Goal: Use online tool/utility: Use online tool/utility

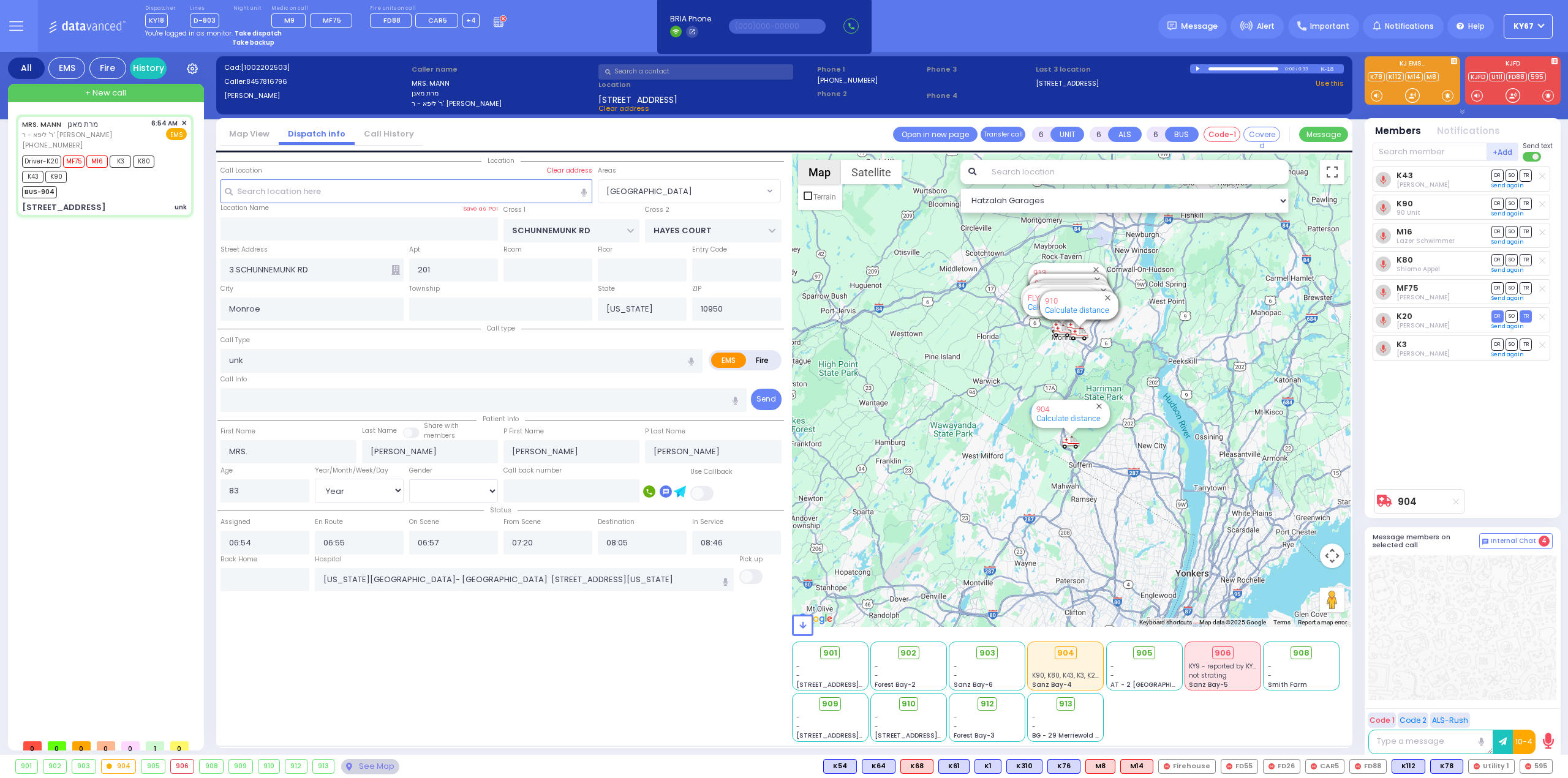
select select "[GEOGRAPHIC_DATA]"
select select "Year"
select select "[DEMOGRAPHIC_DATA]"
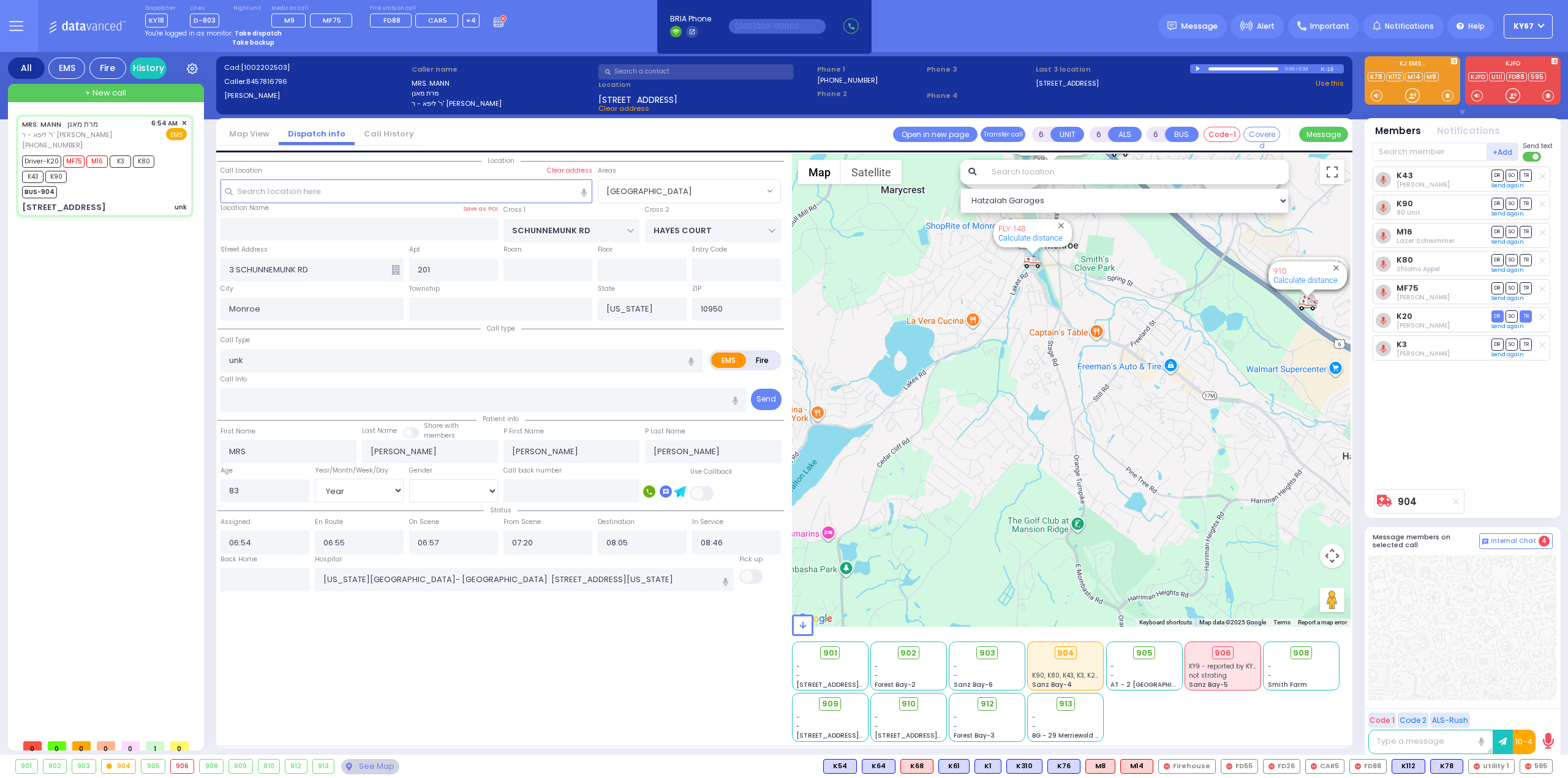
drag, startPoint x: 1070, startPoint y: 354, endPoint x: 1040, endPoint y: 478, distance: 127.6
click at [1041, 477] on div "904 Calculate distance 594 Calculate distance 595 Calculate distance 596 Calcul…" at bounding box center [1071, 391] width 559 height 473
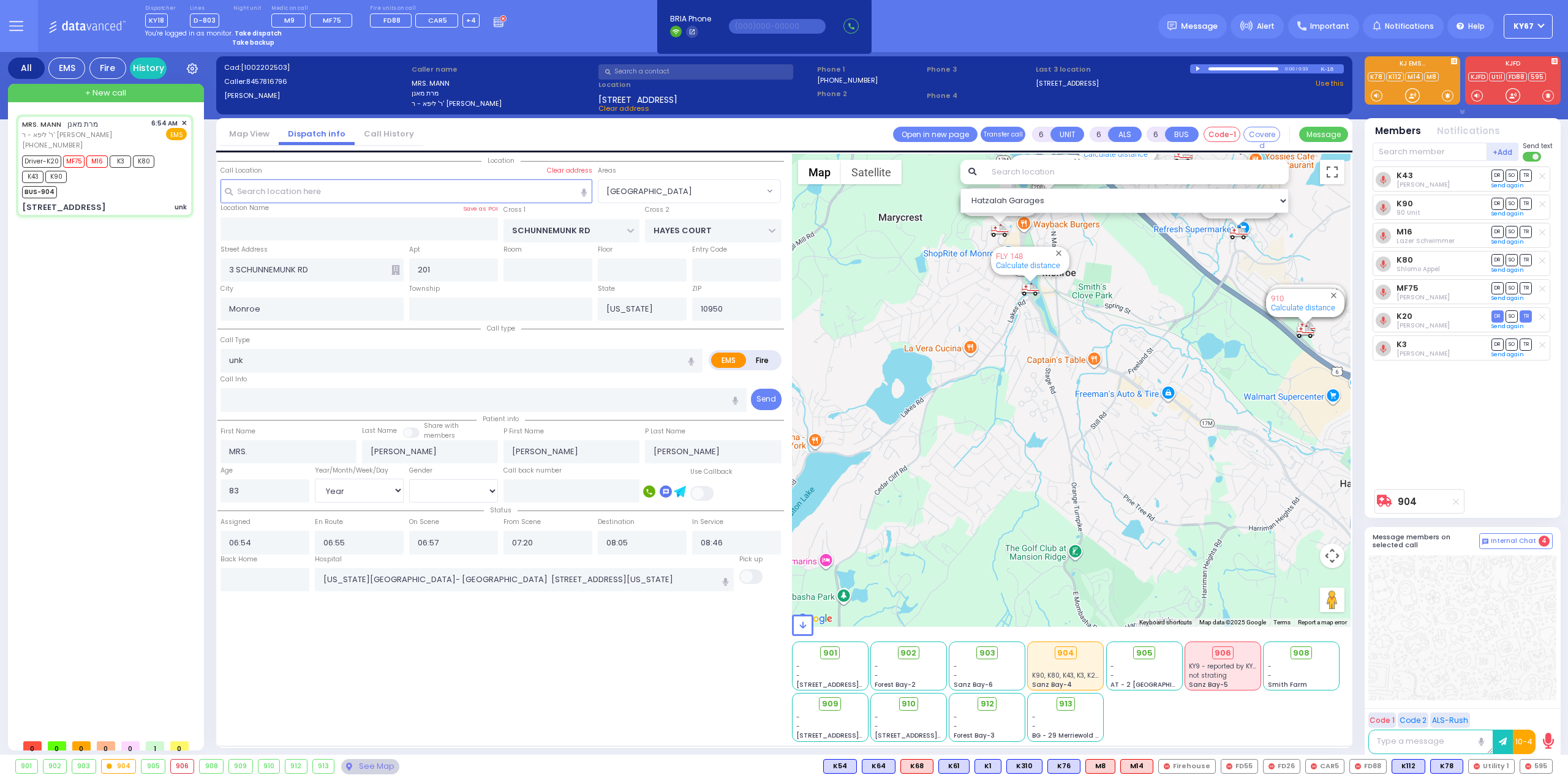
drag, startPoint x: 1112, startPoint y: 306, endPoint x: 1064, endPoint y: 455, distance: 156.5
click at [1068, 449] on div "904 Calculate distance 594 Calculate distance 595 Calculate distance 596 Calcul…" at bounding box center [1071, 391] width 559 height 473
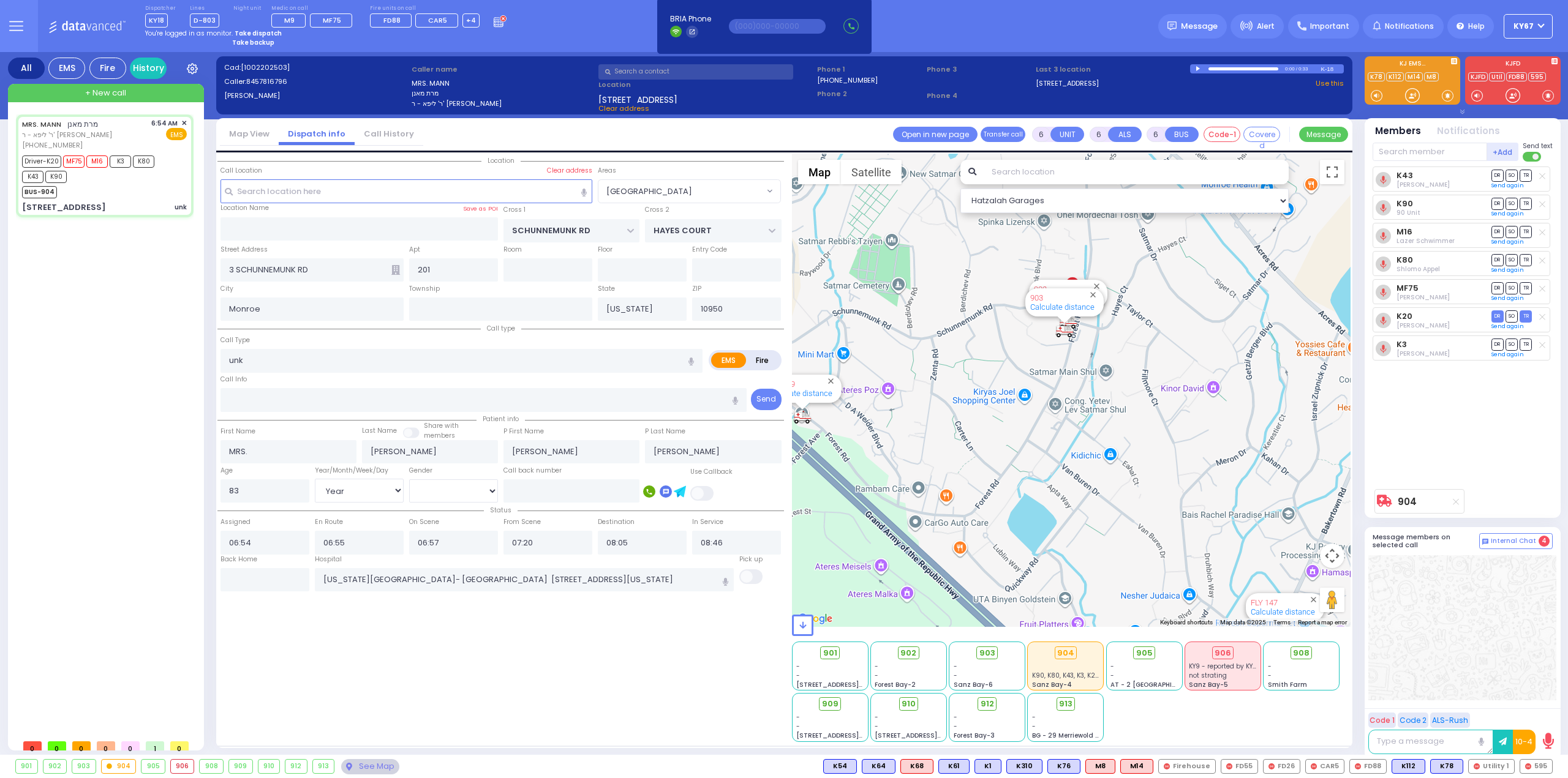
drag, startPoint x: 1119, startPoint y: 353, endPoint x: 979, endPoint y: 502, distance: 204.5
click at [979, 502] on div "904 Calculate distance 594 Calculate distance 595 Calculate distance 596 Calcul…" at bounding box center [1071, 391] width 559 height 473
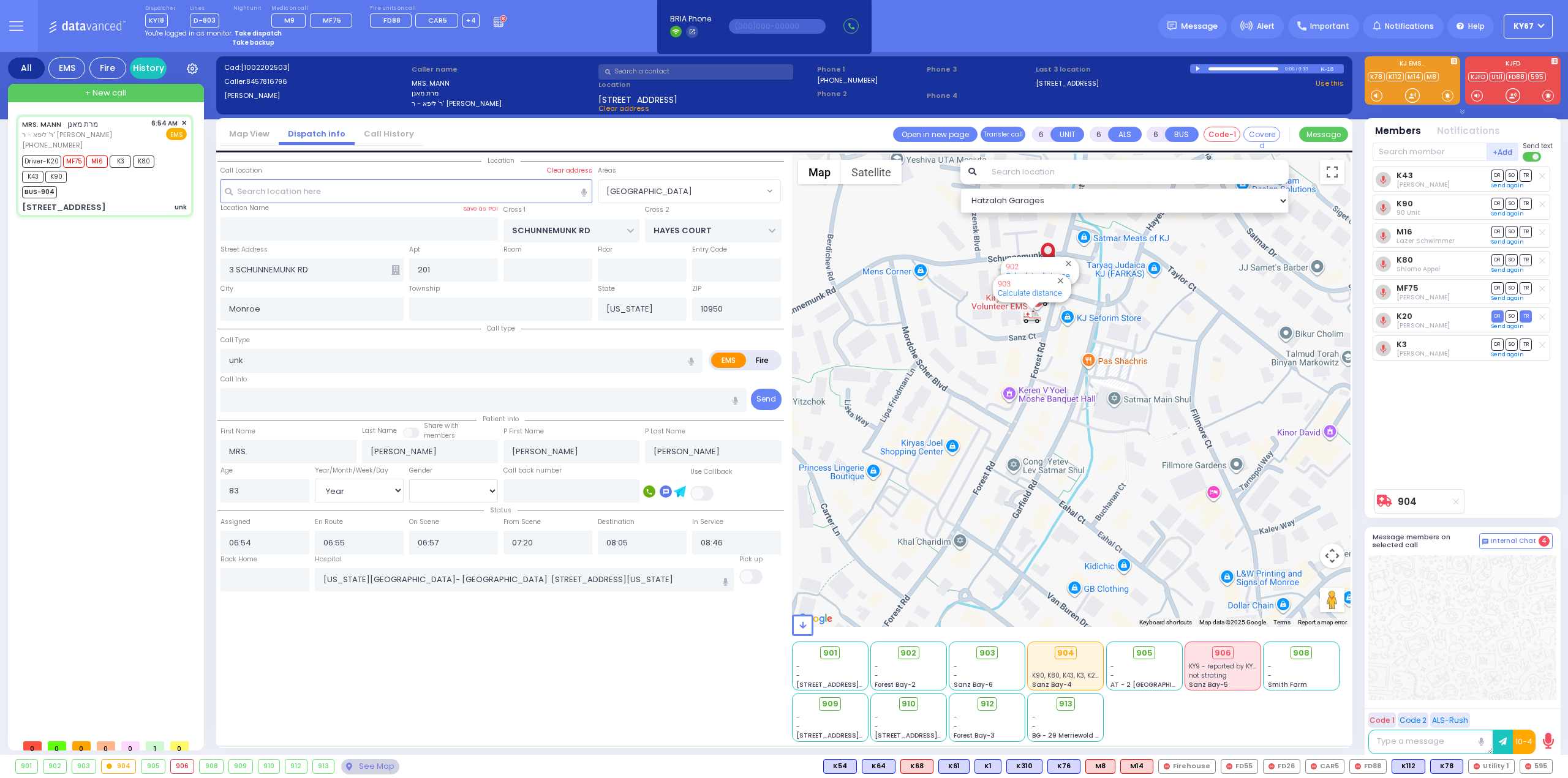
click at [370, 758] on div "901 902 903 904 905 906" at bounding box center [784, 766] width 1568 height 23
click at [366, 761] on div "See Map" at bounding box center [370, 767] width 58 height 15
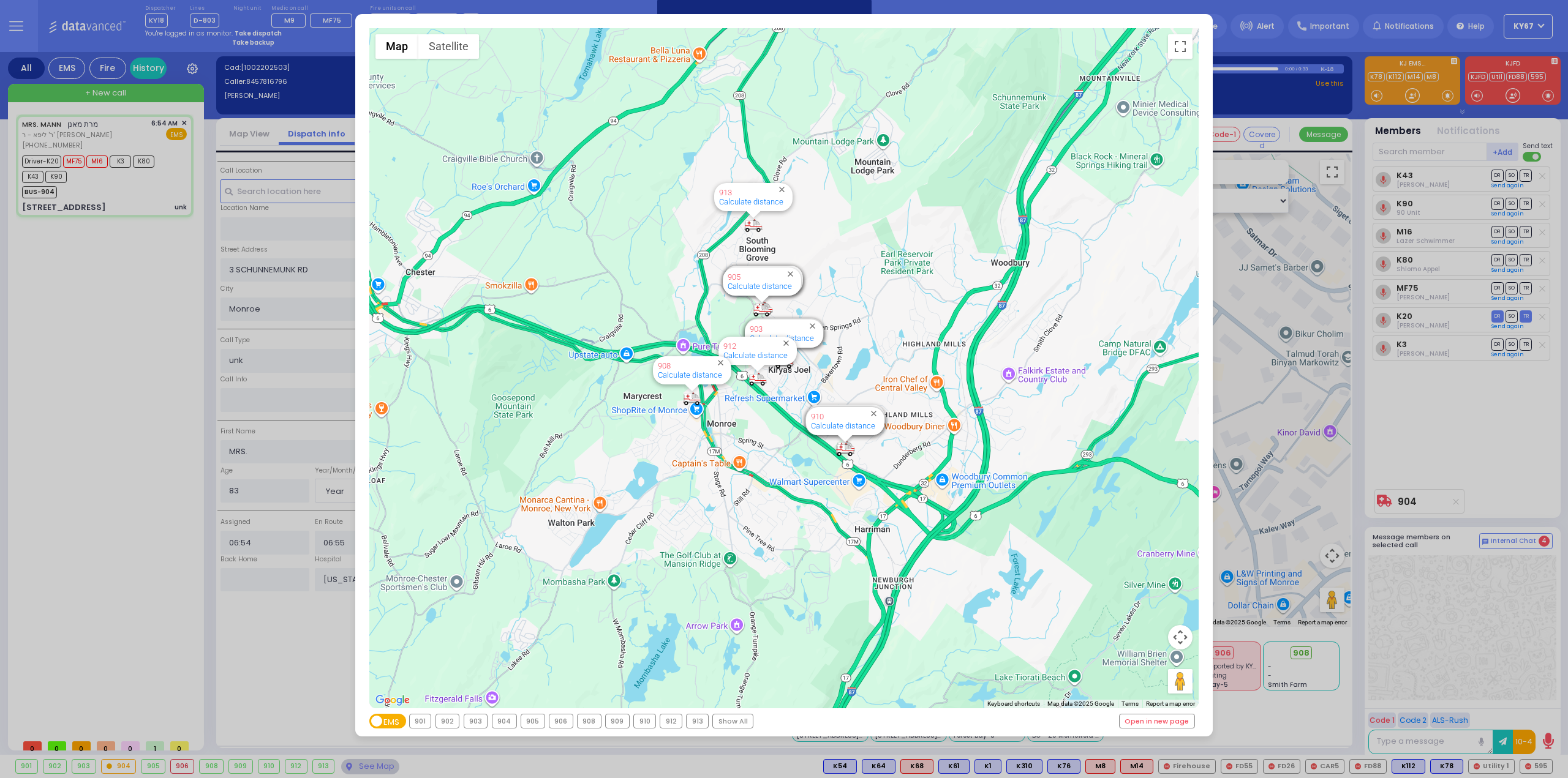
click at [446, 723] on div "902" at bounding box center [448, 722] width 23 height 14
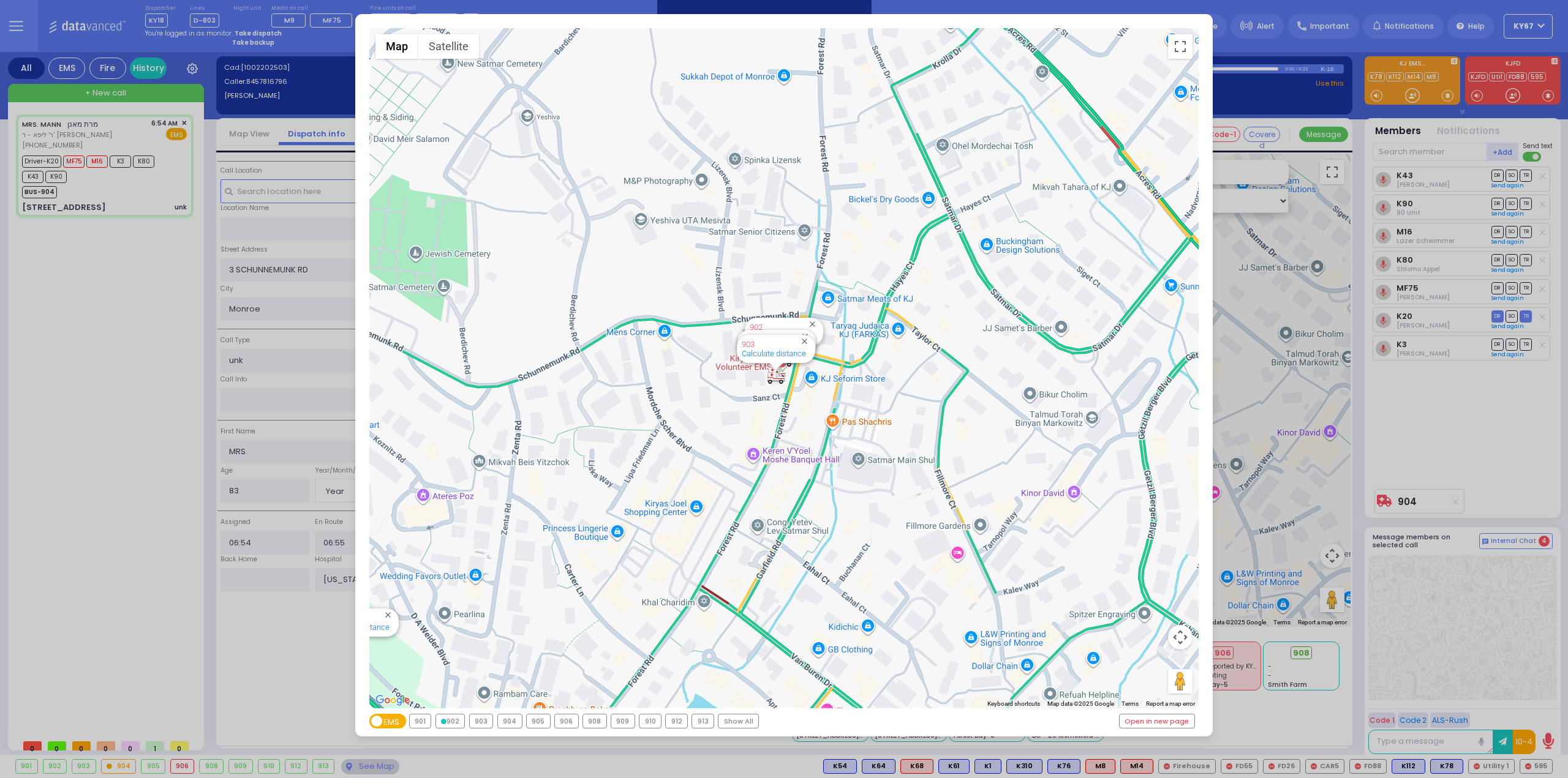
click at [482, 724] on div "903" at bounding box center [481, 722] width 23 height 14
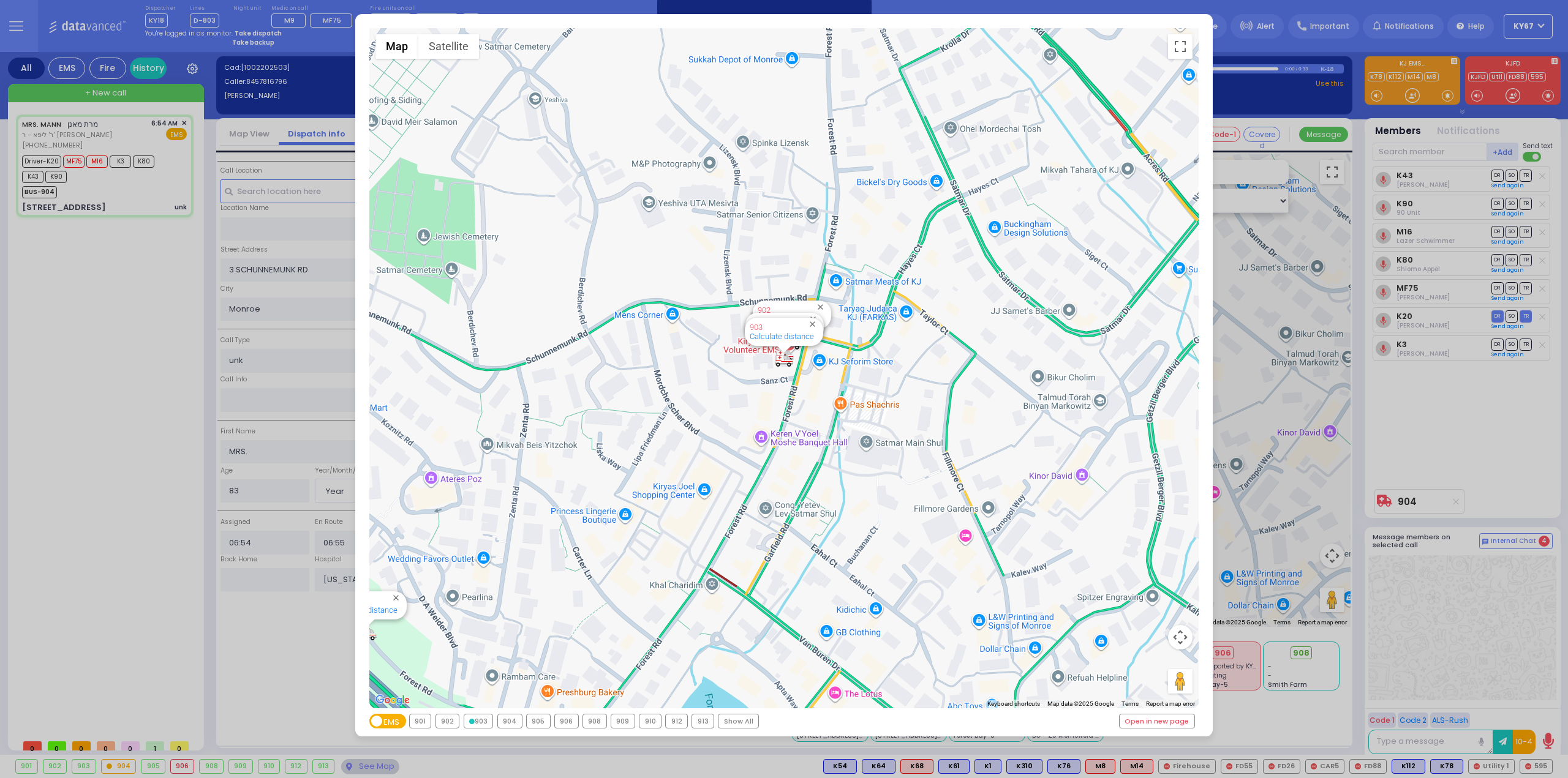
click at [509, 725] on div "904" at bounding box center [510, 722] width 24 height 14
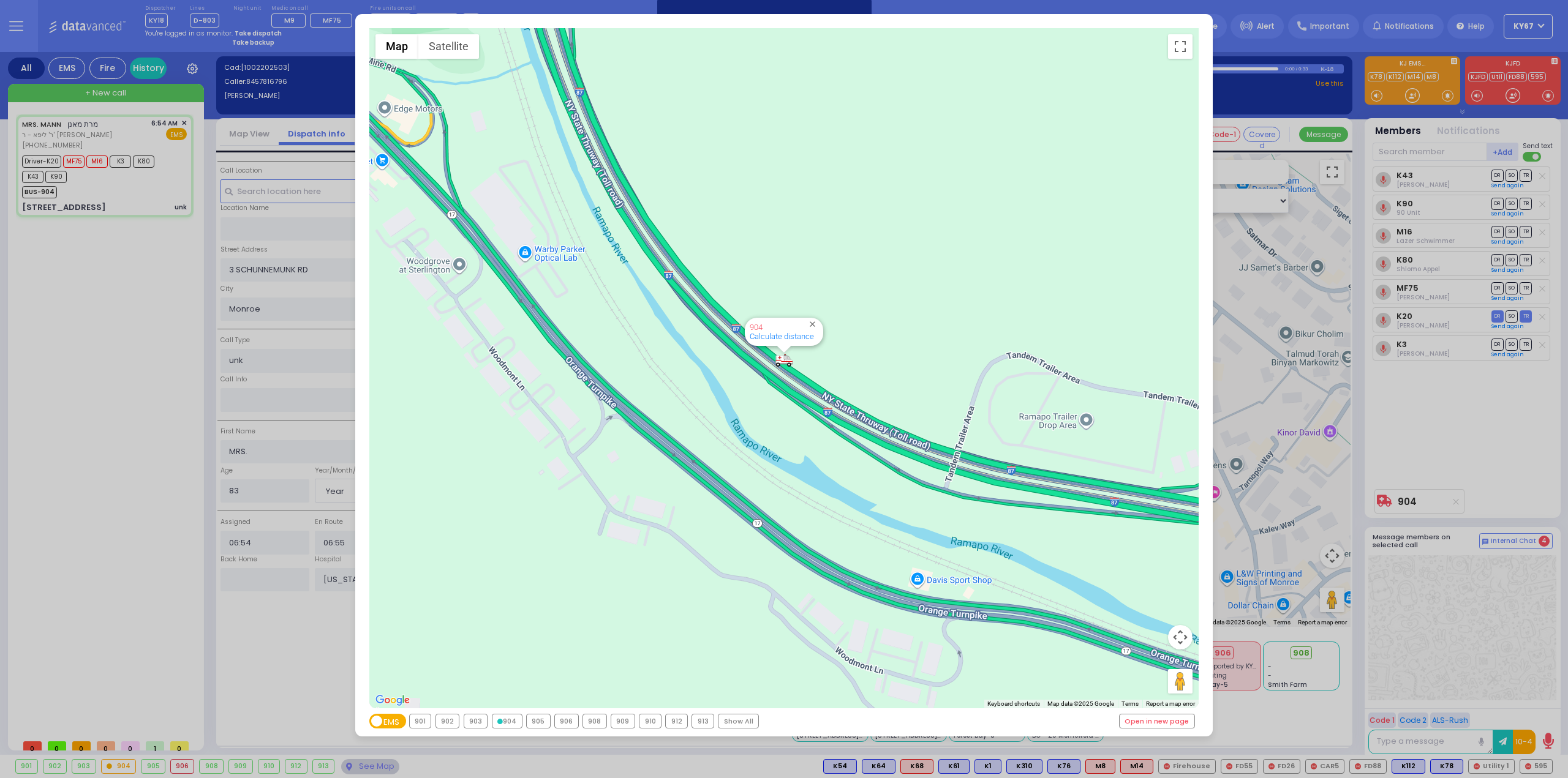
click at [536, 725] on div "905" at bounding box center [538, 722] width 23 height 14
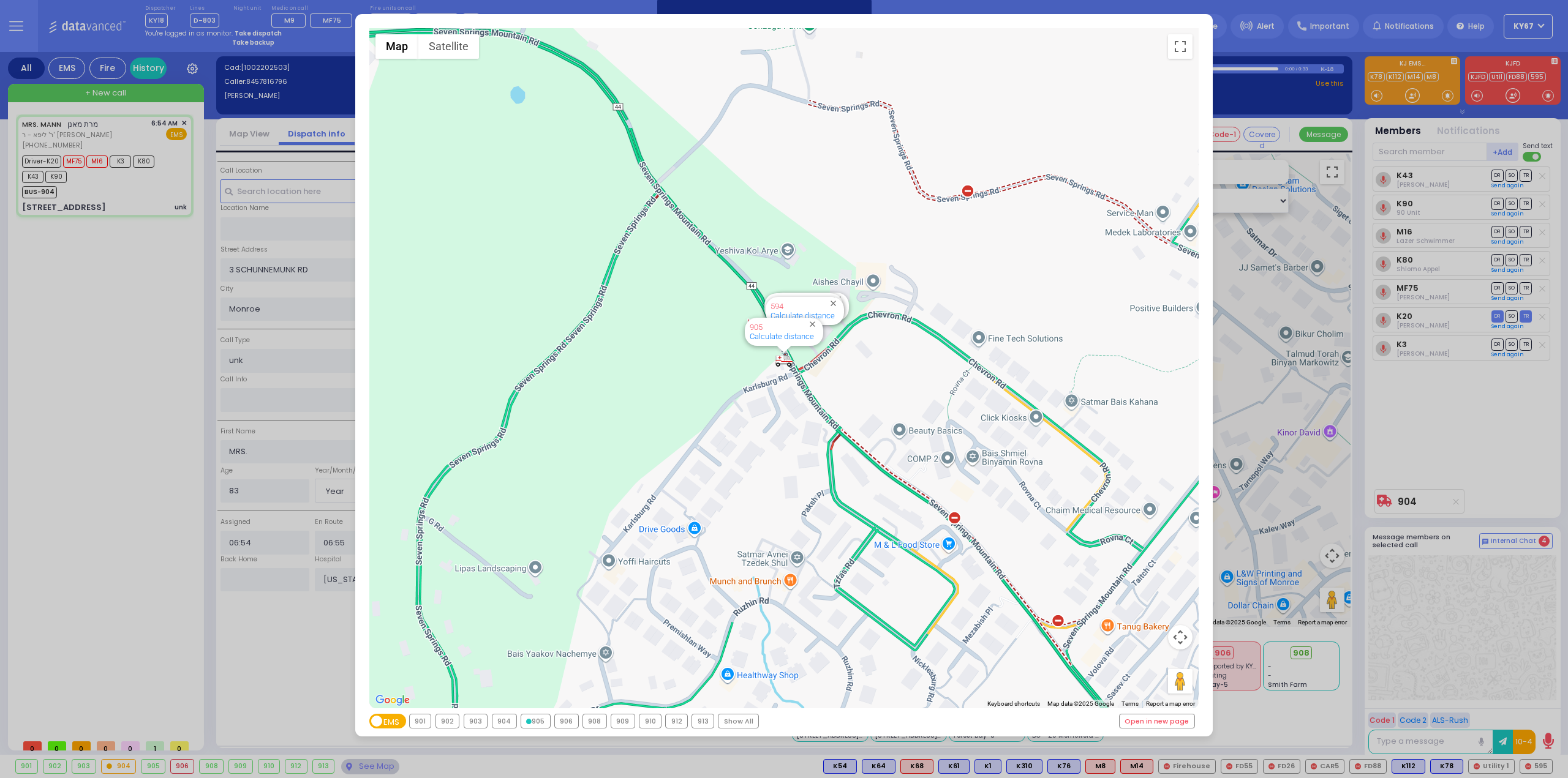
click at [560, 724] on div "906" at bounding box center [566, 722] width 23 height 14
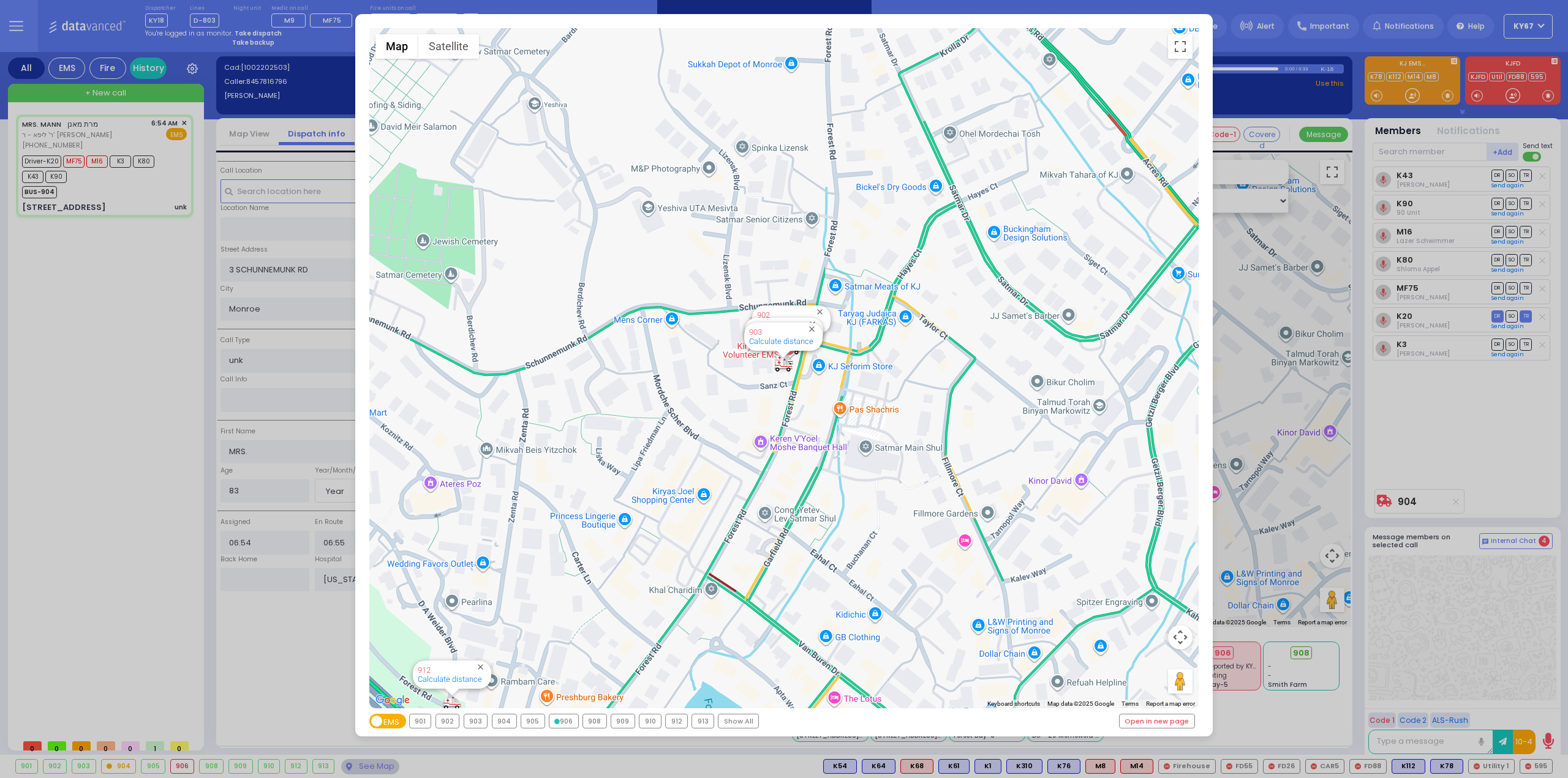
click at [585, 725] on div "908" at bounding box center [594, 722] width 23 height 14
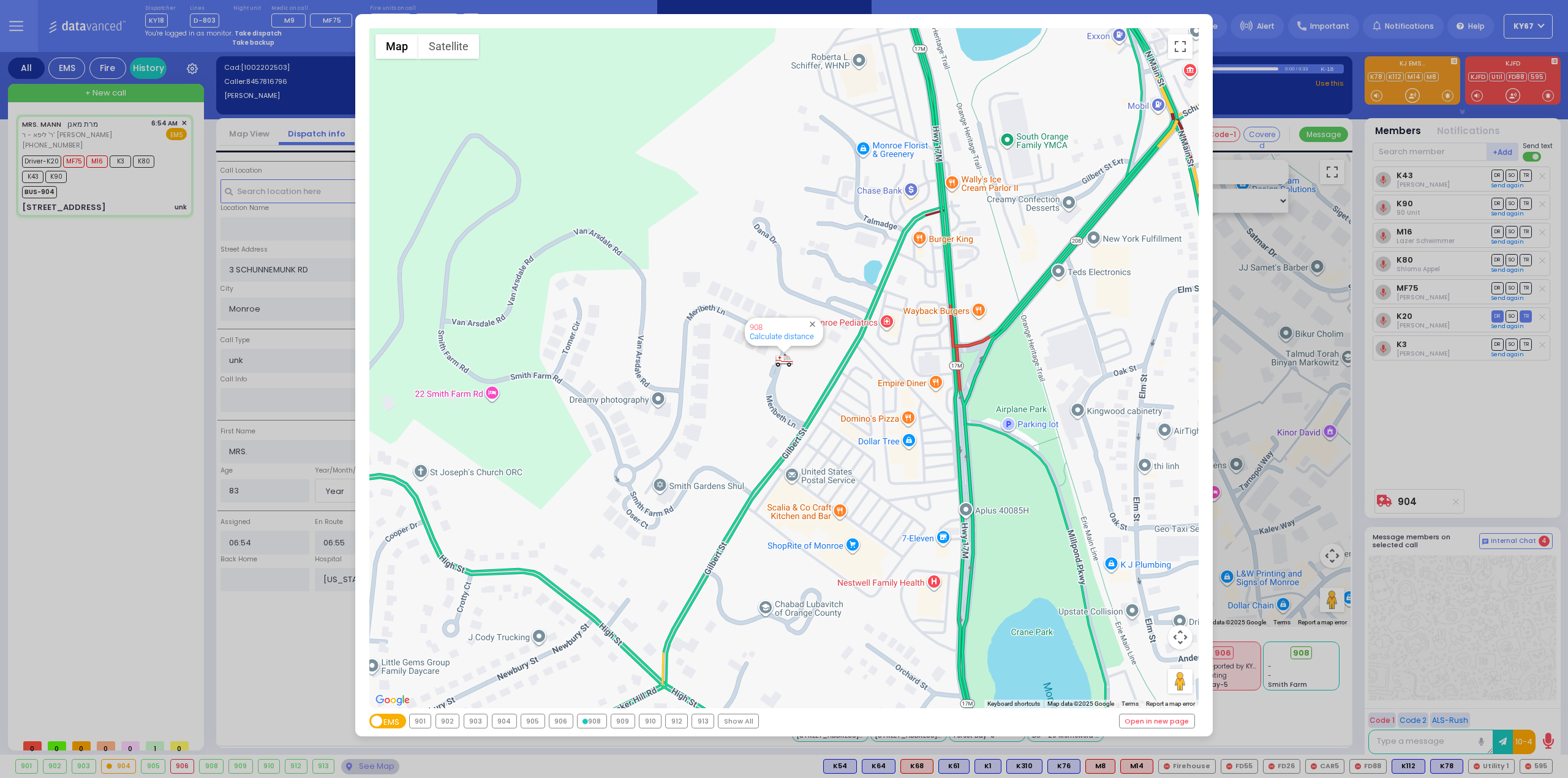
click at [618, 725] on div "909" at bounding box center [623, 722] width 23 height 14
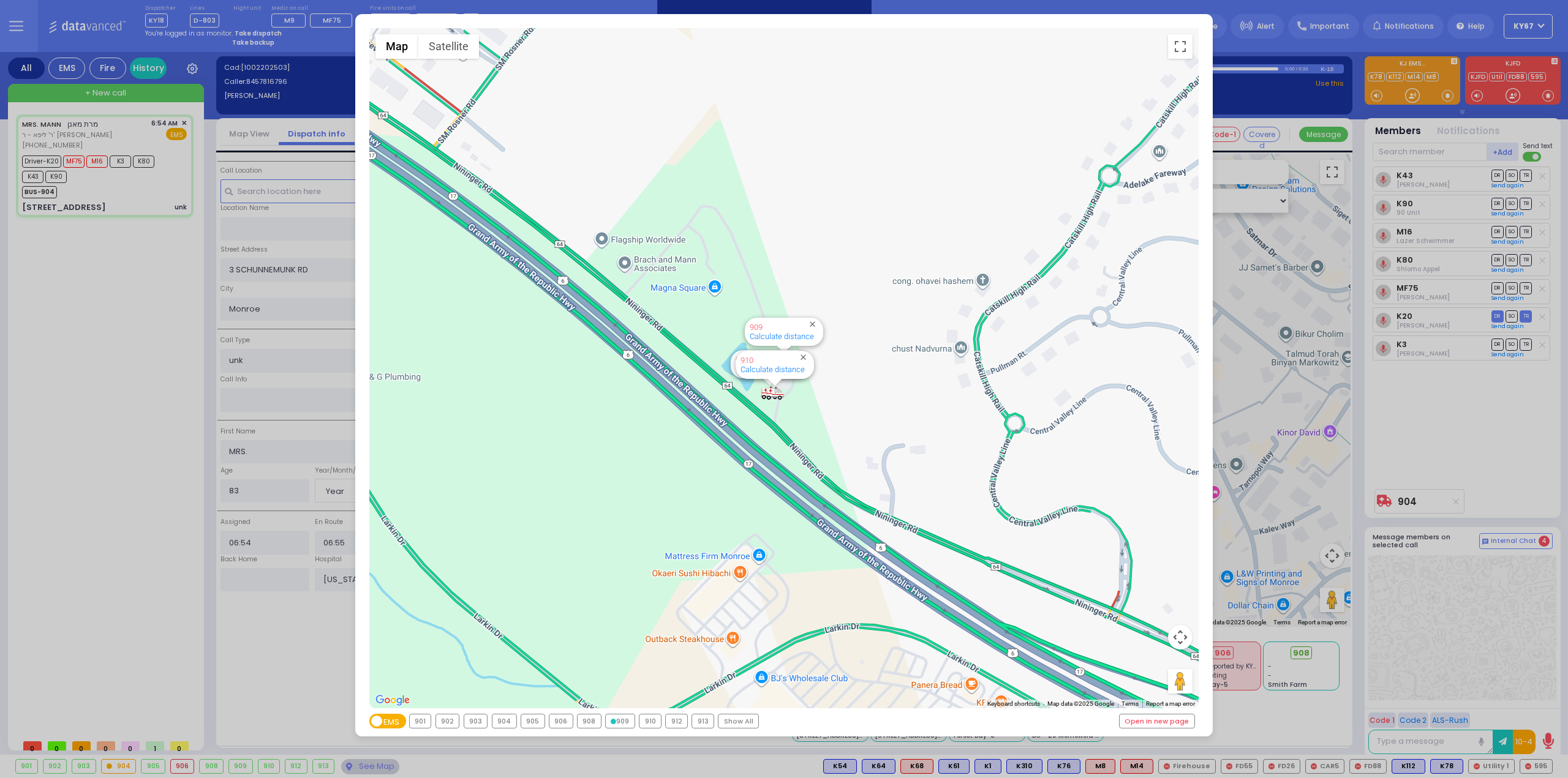
click at [653, 724] on div "910" at bounding box center [650, 722] width 22 height 14
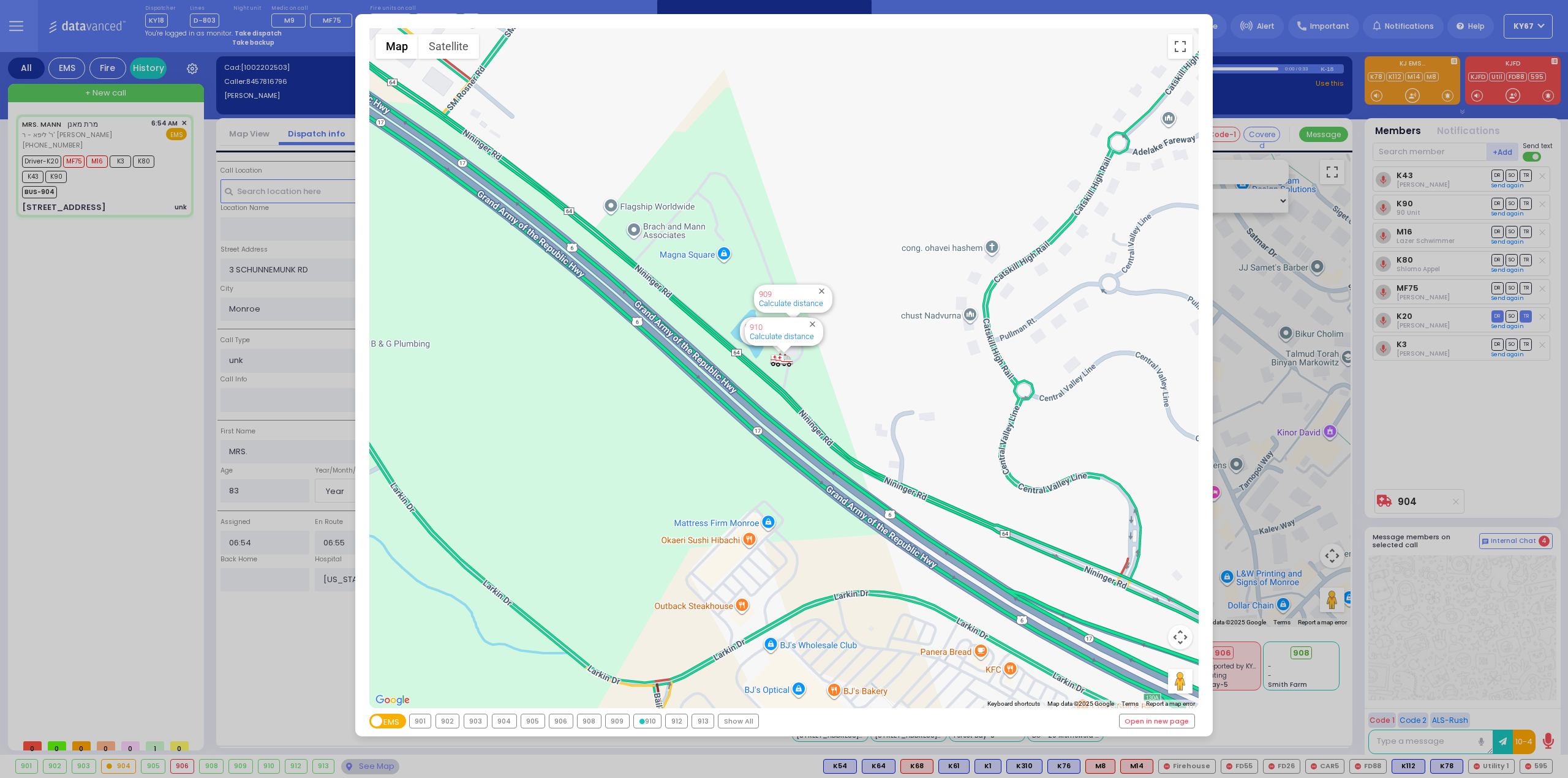
click at [677, 725] on div "912" at bounding box center [676, 722] width 22 height 14
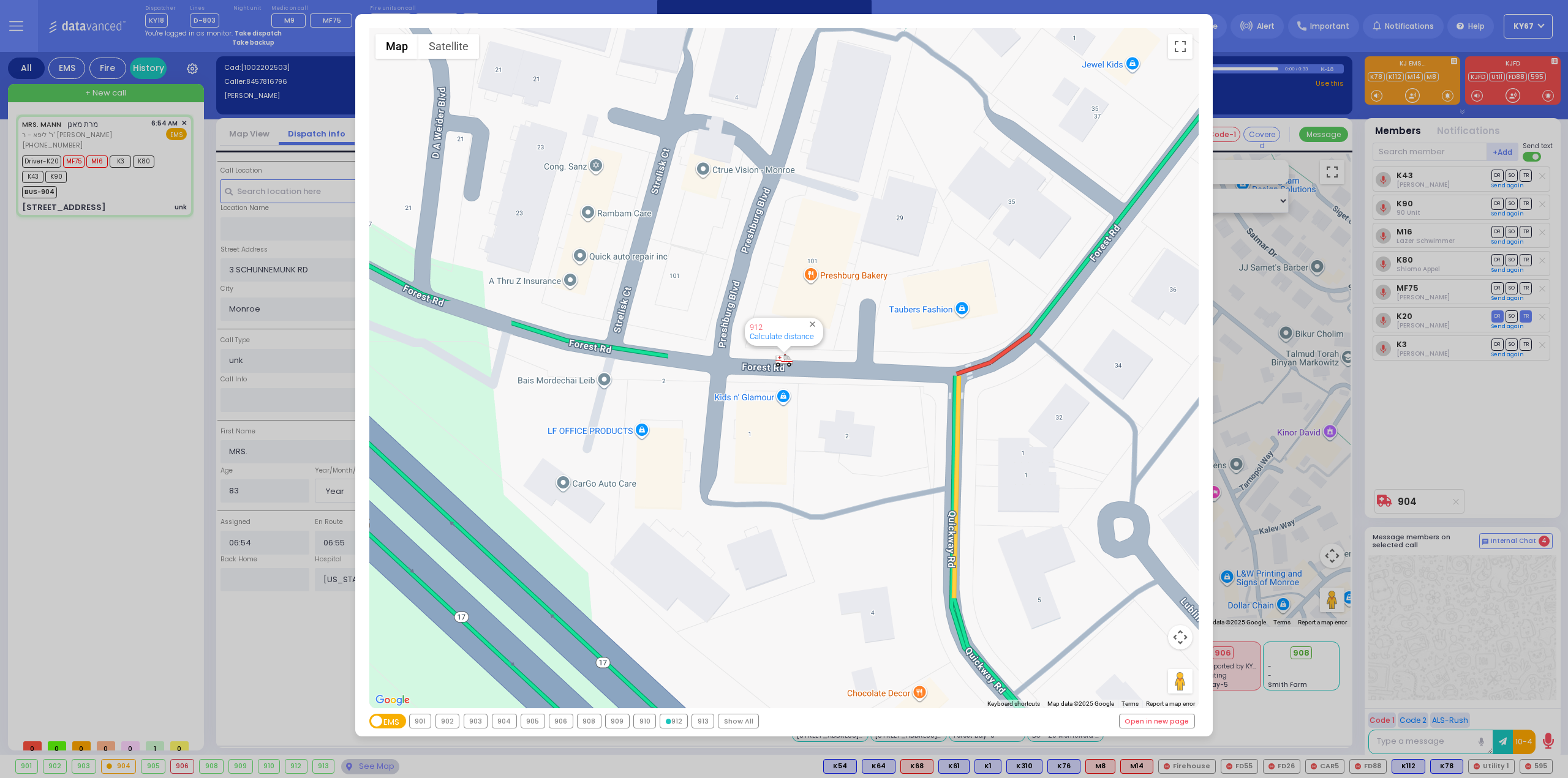
click at [38, 390] on div "← Move left → Move right ↑ Move up ↓ Move down + Zoom in - Zoom out Home Jump l…" at bounding box center [784, 389] width 1568 height 778
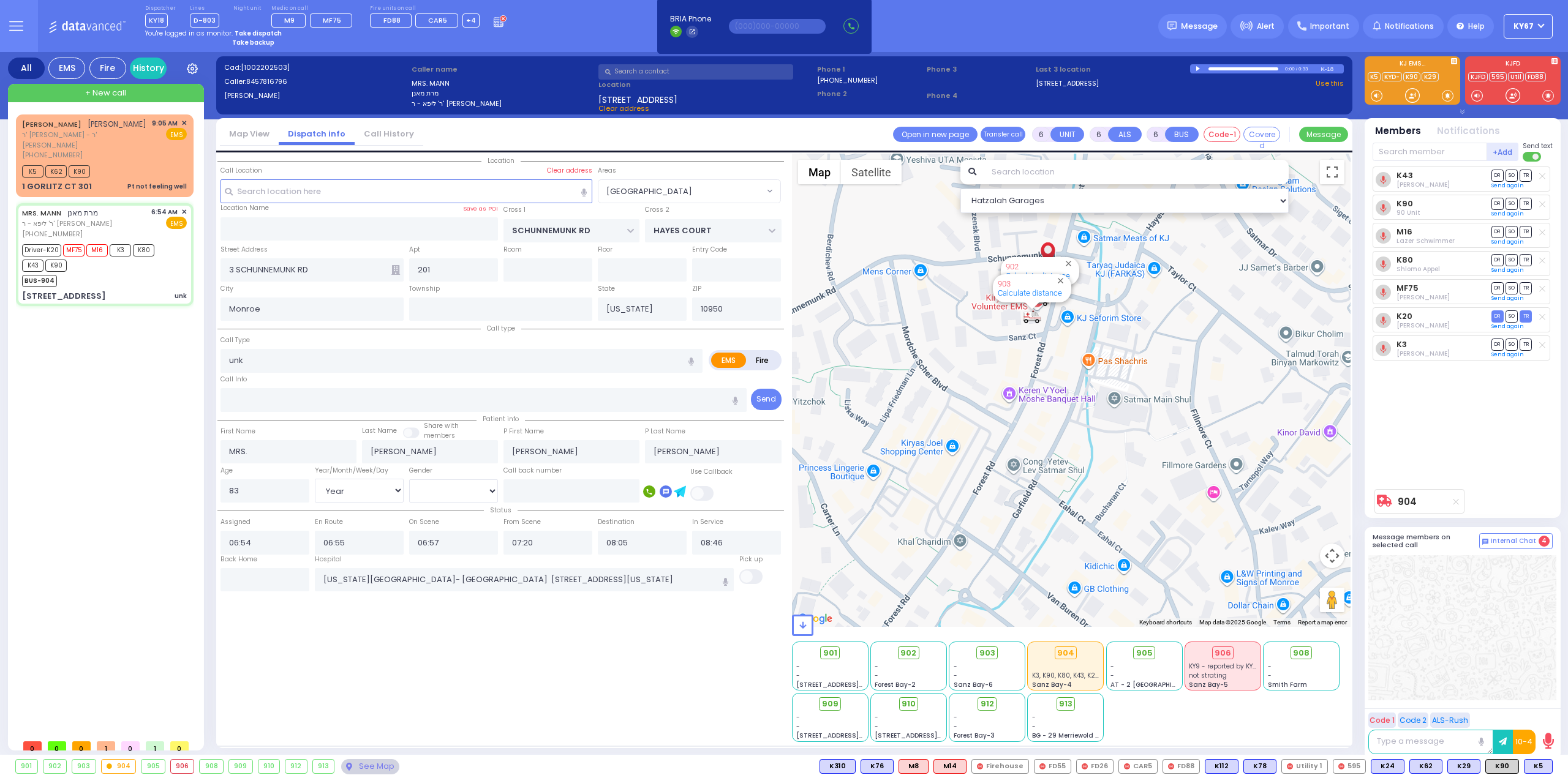
select select
radio input "true"
select select "Year"
select select "[DEMOGRAPHIC_DATA]"
select select "Hatzalah Garages"
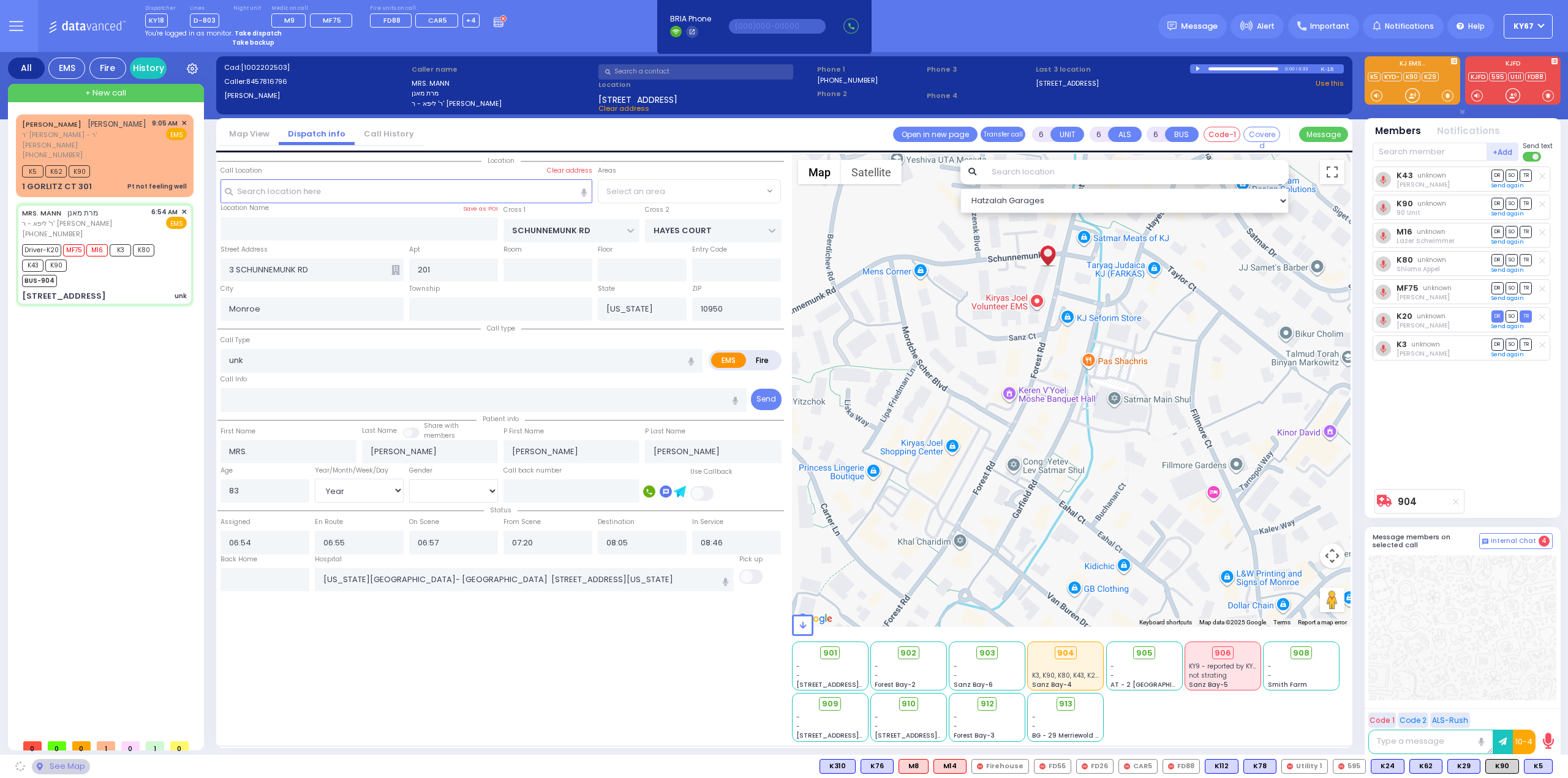
select select "[GEOGRAPHIC_DATA]"
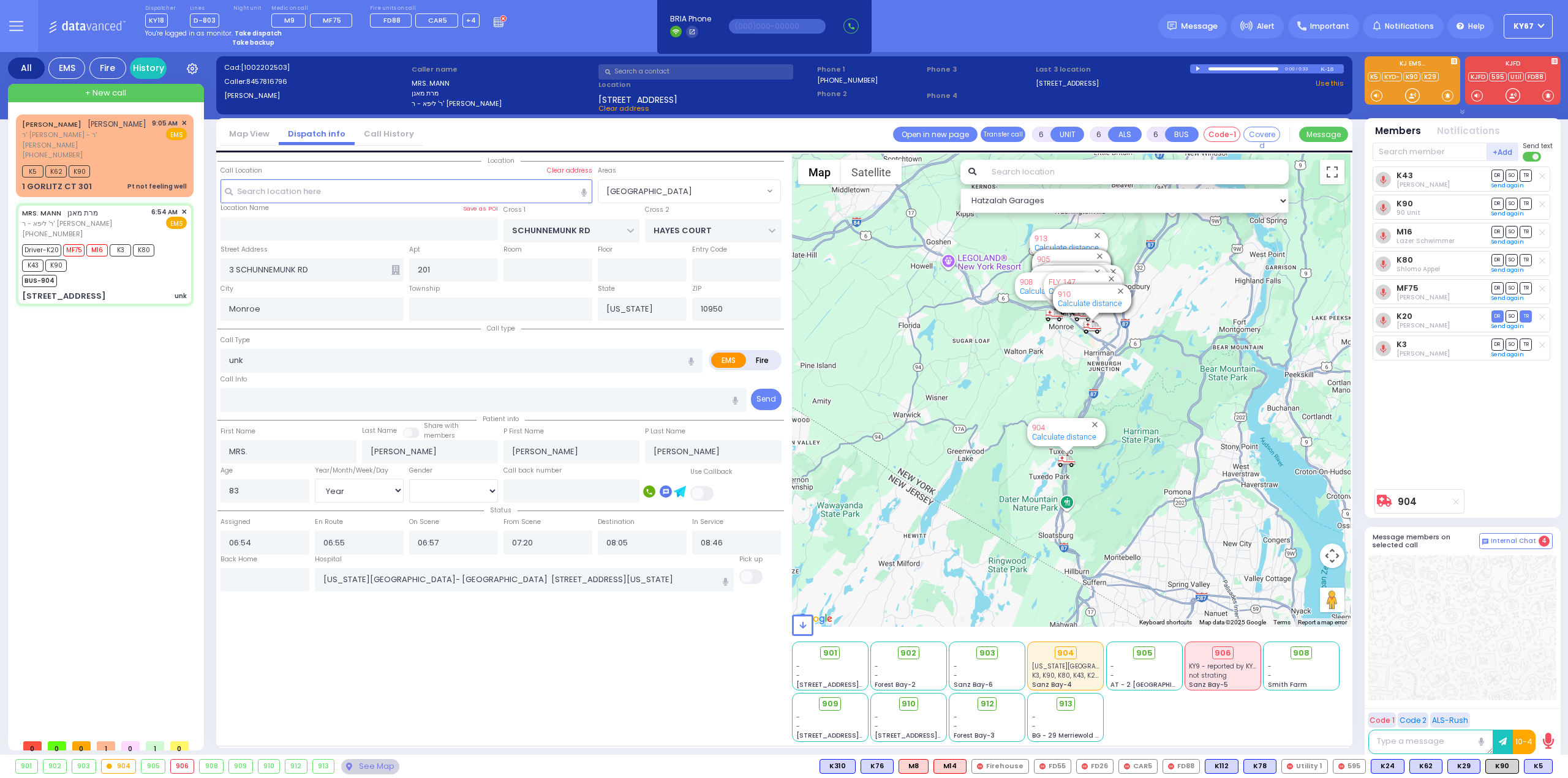
select select
radio input "true"
select select "Year"
select select "[DEMOGRAPHIC_DATA]"
select select "Hatzalah Garages"
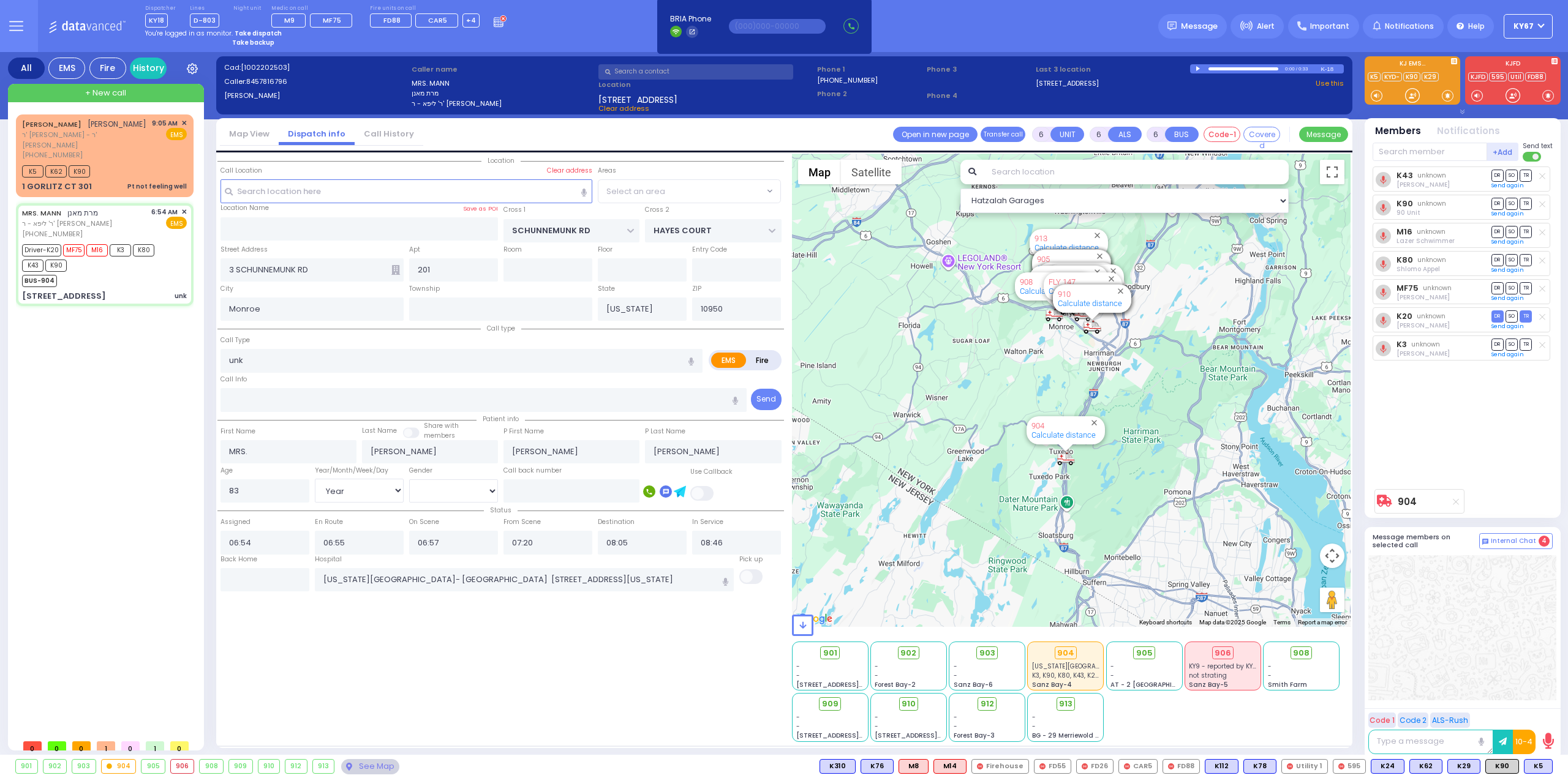
select select "[GEOGRAPHIC_DATA]"
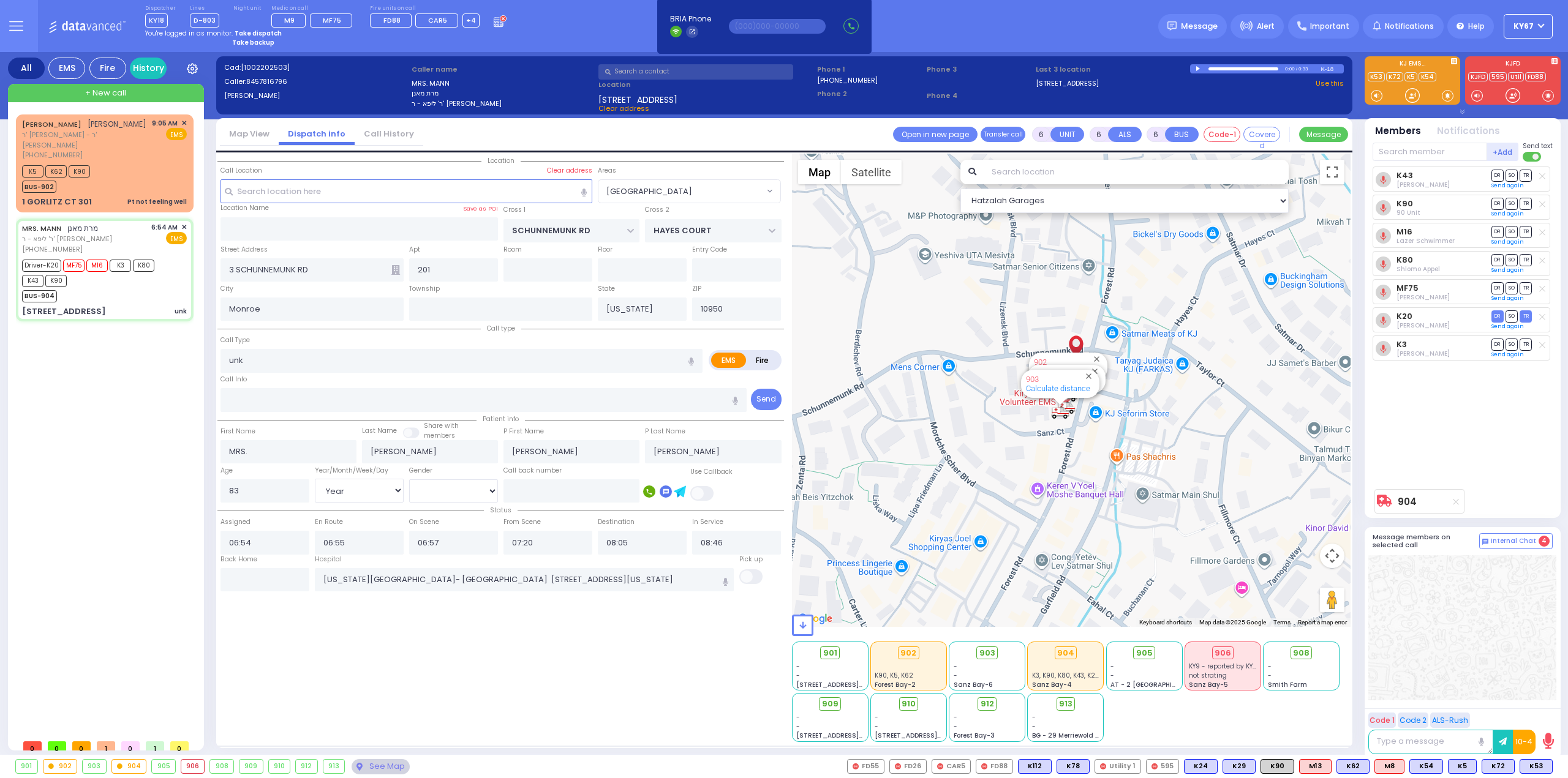
select select
radio input "true"
select select "Year"
select select "[DEMOGRAPHIC_DATA]"
type input "09:31"
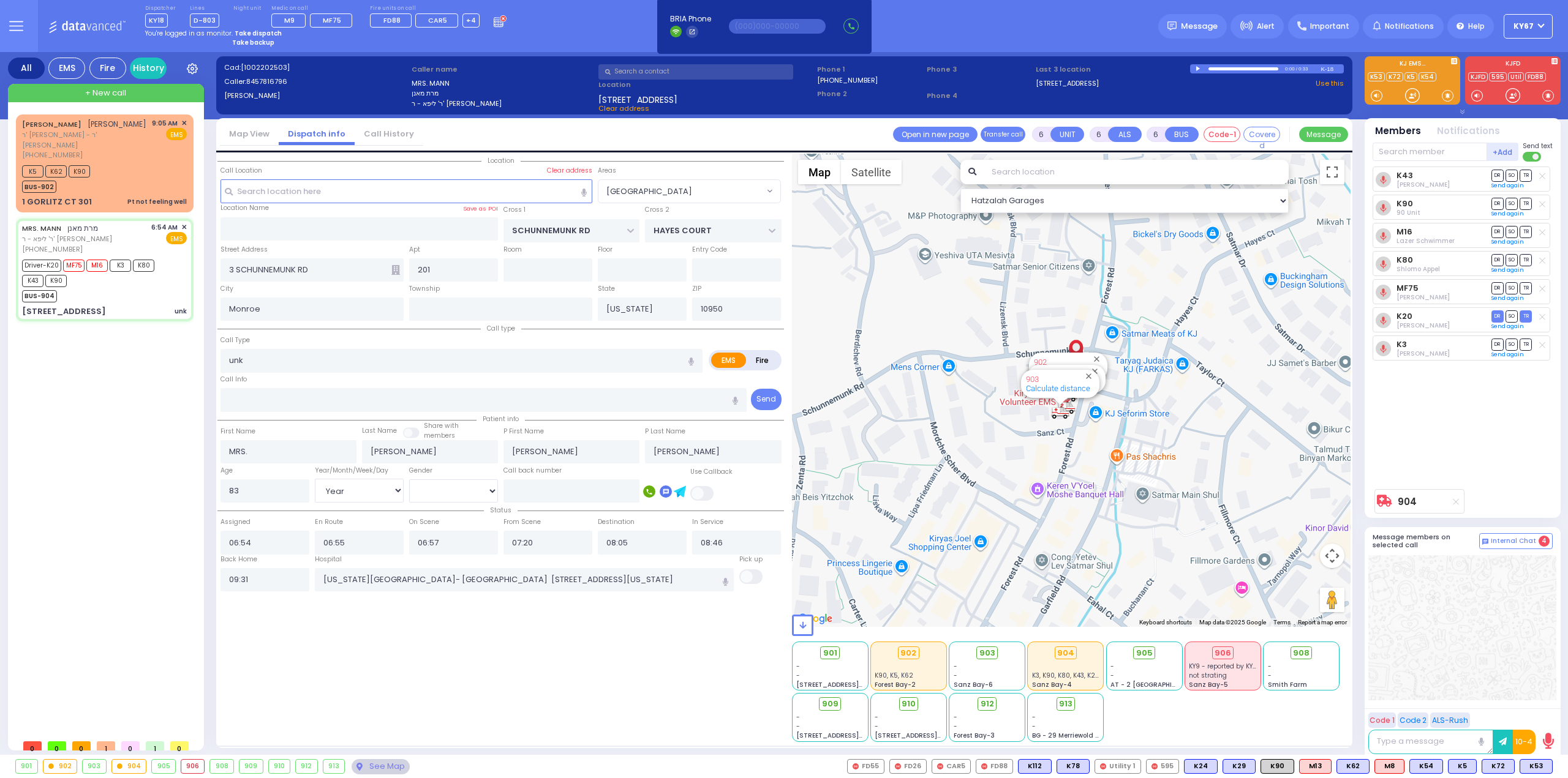
select select "Hatzalah Garages"
select select "[GEOGRAPHIC_DATA]"
